Goal: Task Accomplishment & Management: Manage account settings

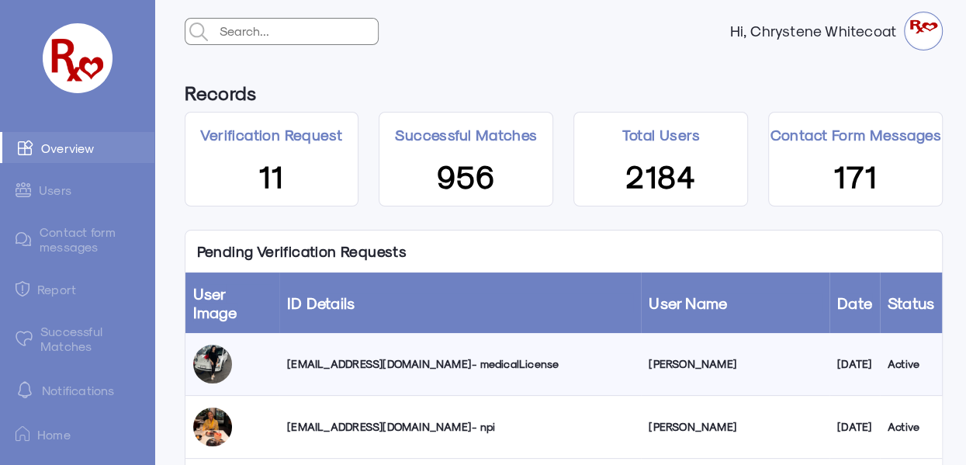
click at [376, 356] on div "[EMAIL_ADDRESS][DOMAIN_NAME] - medicalLicense" at bounding box center [460, 364] width 346 height 16
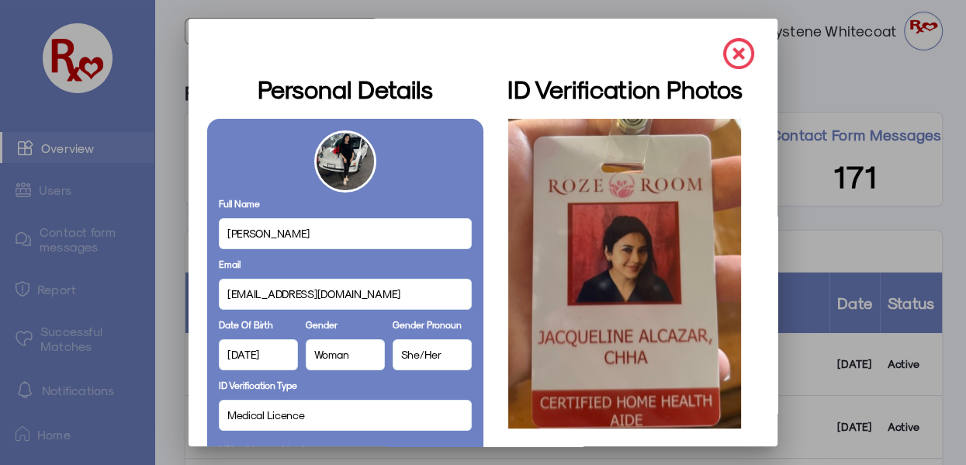
click at [724, 47] on img at bounding box center [738, 53] width 31 height 31
